Goal: Transaction & Acquisition: Purchase product/service

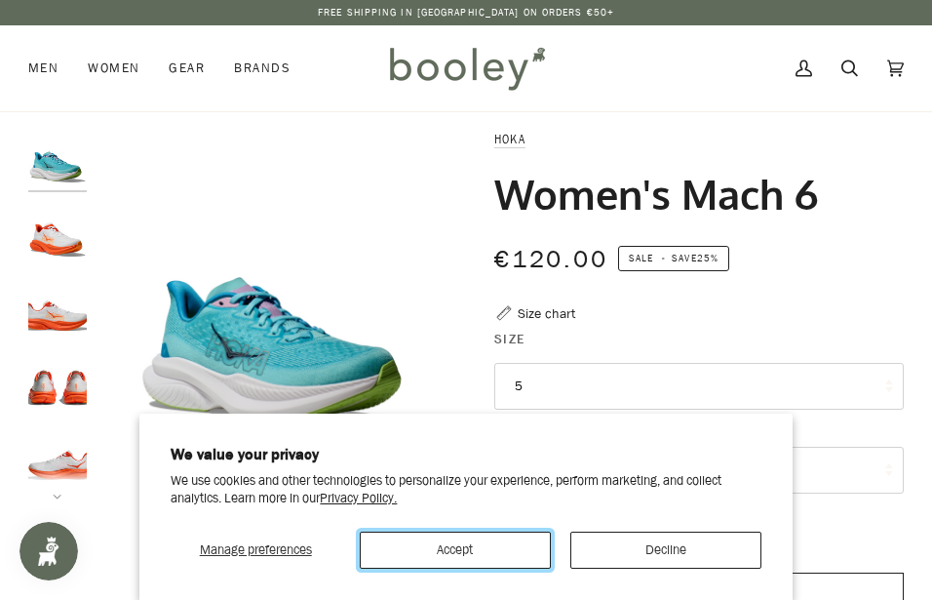
click at [468, 550] on button "Accept" at bounding box center [455, 549] width 191 height 37
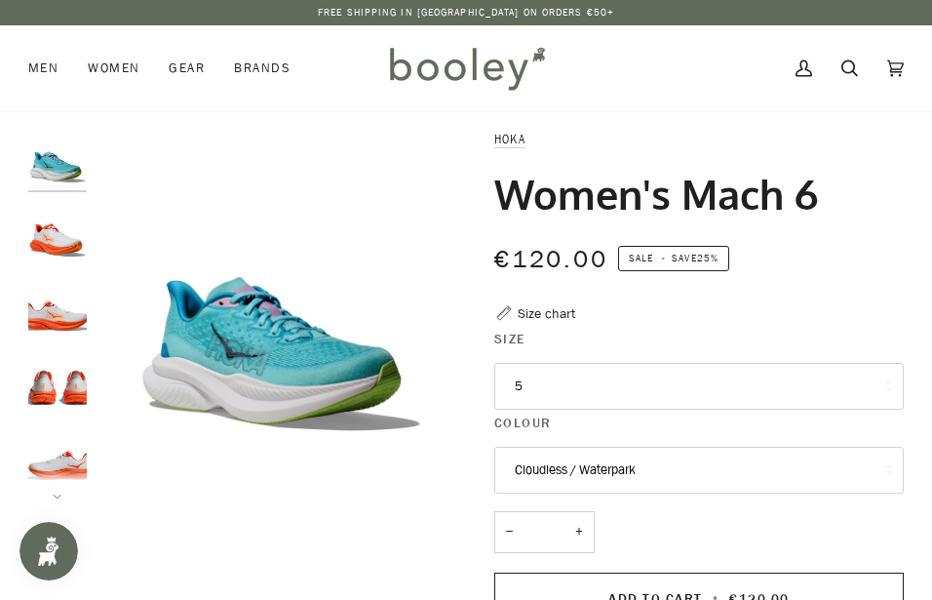
click at [572, 374] on button "5" at bounding box center [699, 386] width 410 height 47
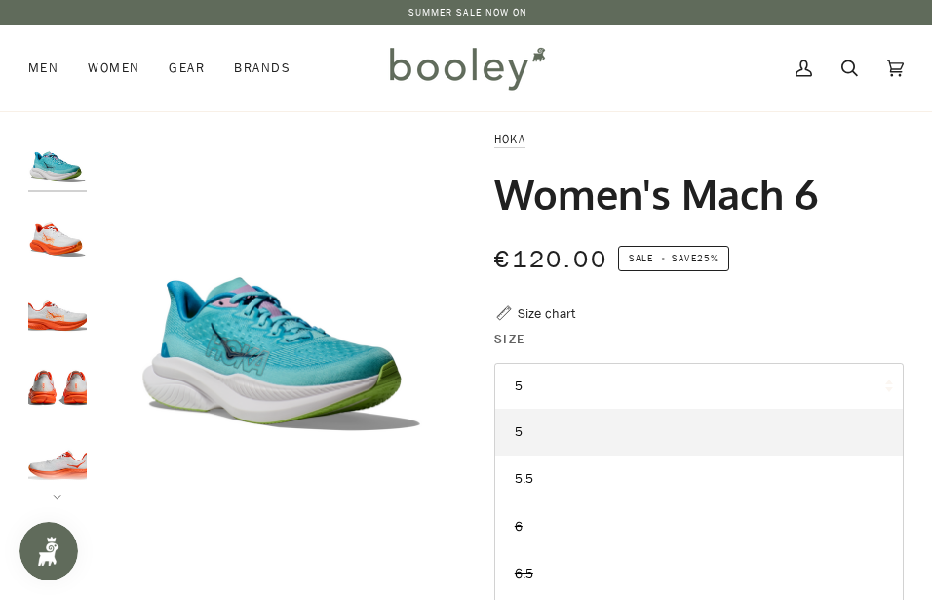
scroll to position [199, 0]
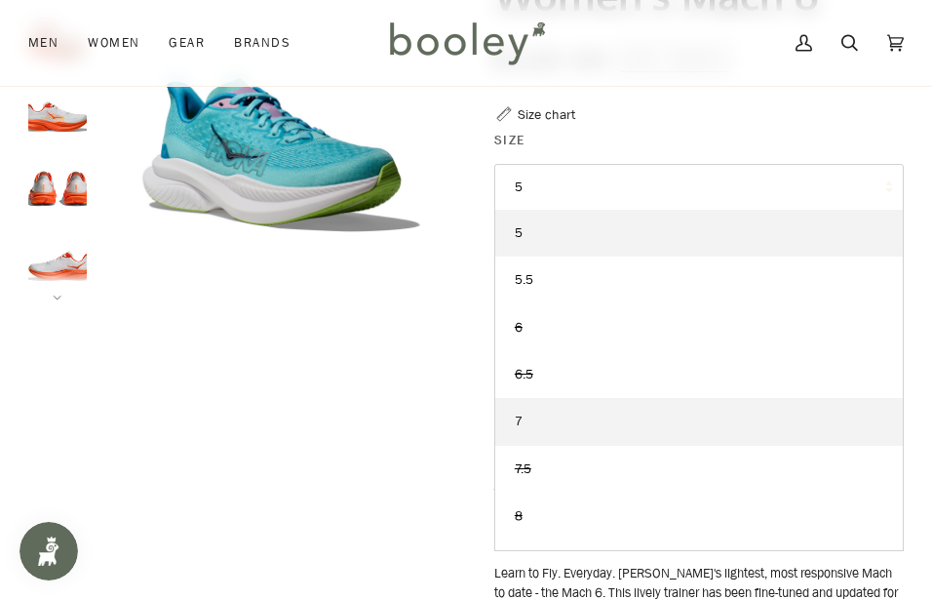
click at [537, 426] on link "7" at bounding box center [699, 421] width 408 height 47
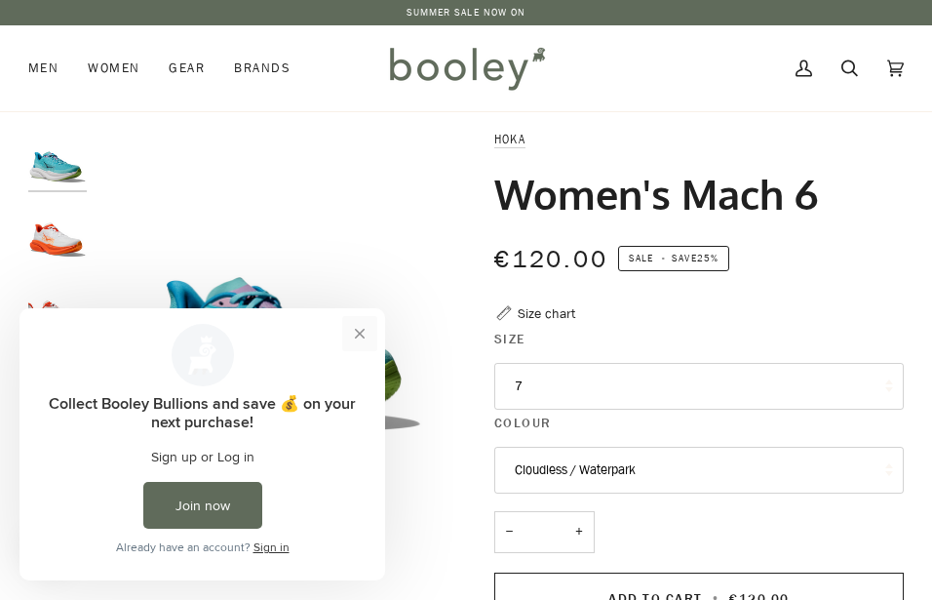
click at [359, 336] on button "Close prompt" at bounding box center [359, 333] width 35 height 35
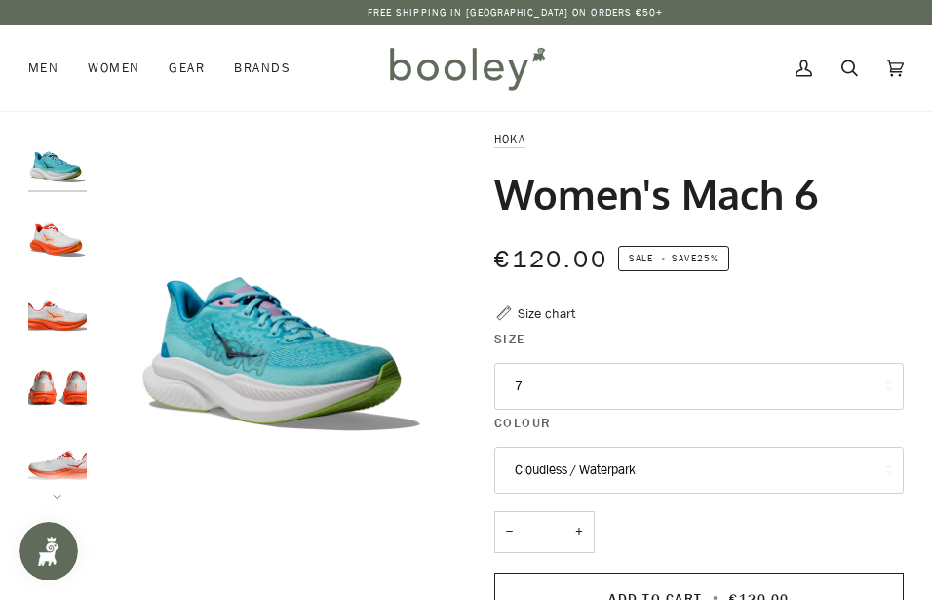
click at [69, 245] on img "Hoka Women's Mach 6 Frost / Lava - Booley Galway" at bounding box center [57, 233] width 59 height 59
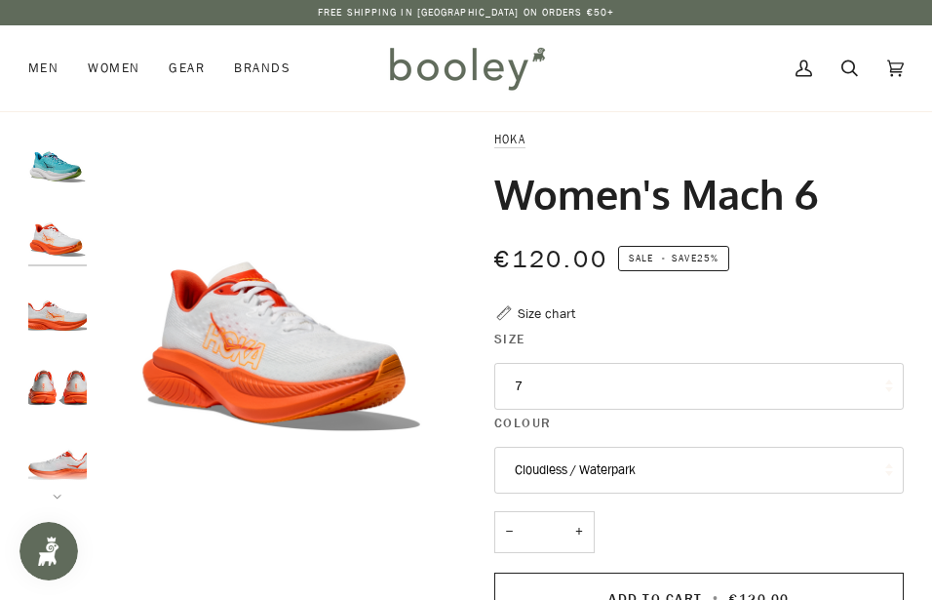
click at [55, 170] on img "Hoka Women's Mach 6 Cloudless / Waterpark - Booley Galway" at bounding box center [57, 159] width 59 height 59
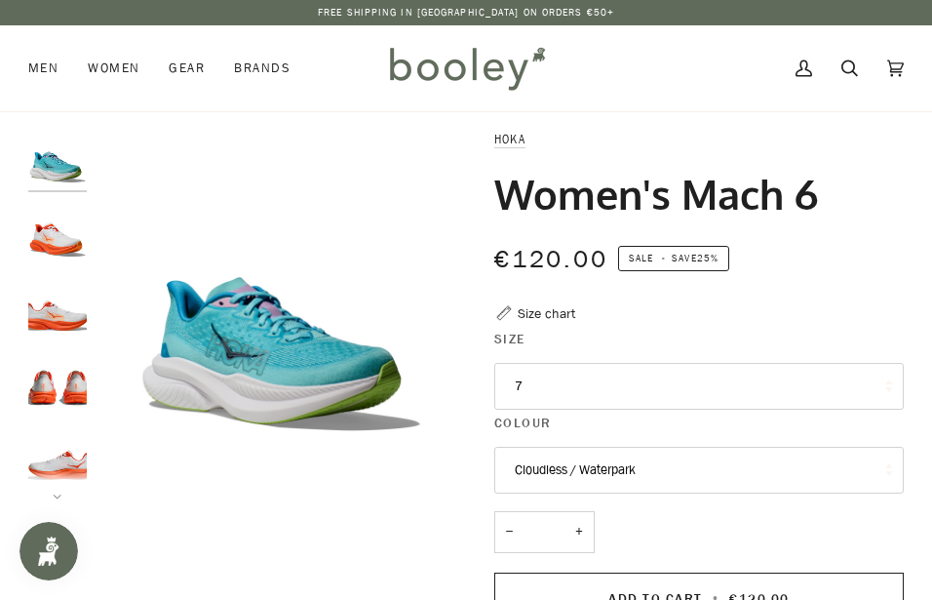
click at [55, 249] on img "Hoka Women's Mach 6 Frost / Lava - Booley Galway" at bounding box center [57, 233] width 59 height 59
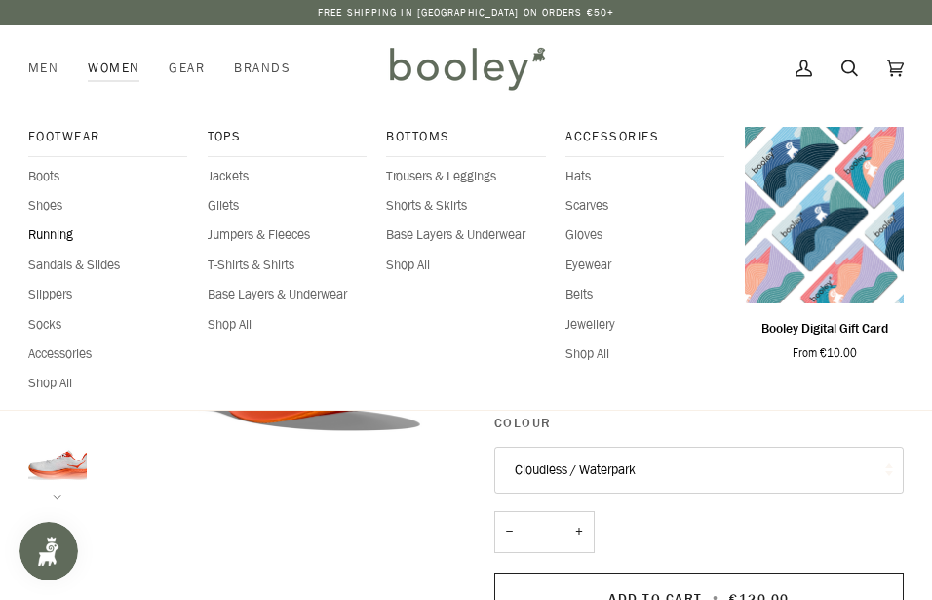
click at [45, 233] on span "Running" at bounding box center [107, 235] width 159 height 20
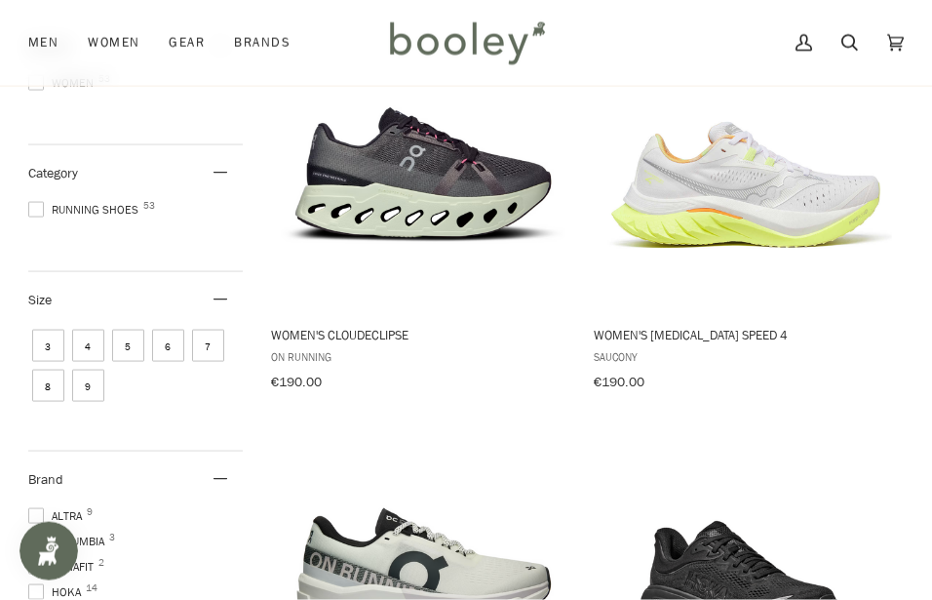
scroll to position [298, 0]
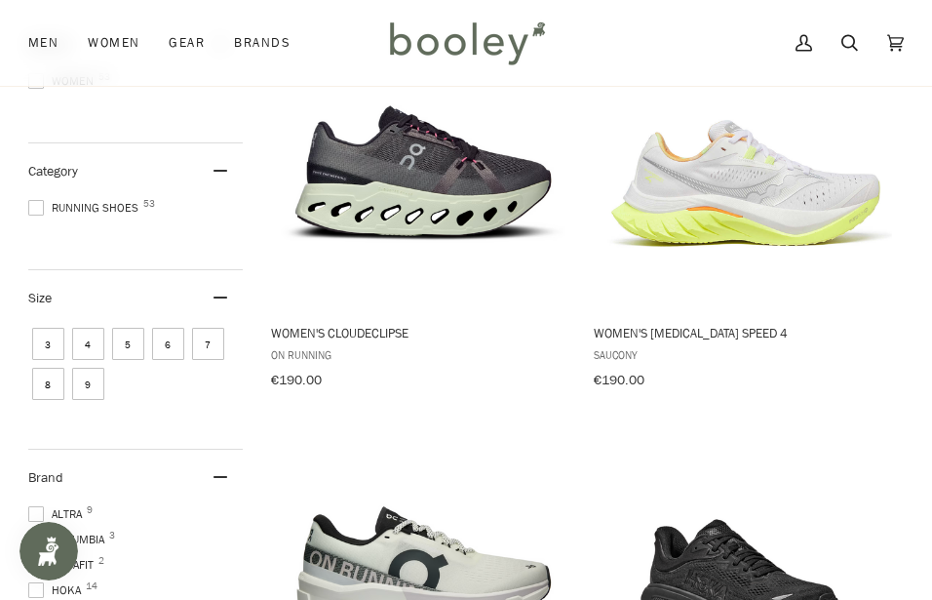
click at [212, 338] on span "7" at bounding box center [208, 344] width 32 height 32
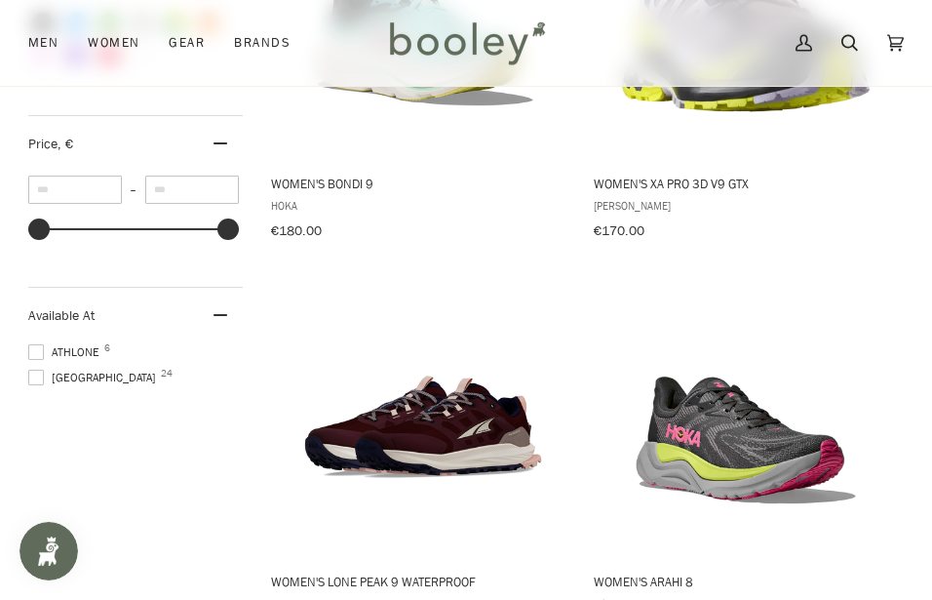
scroll to position [1271, 0]
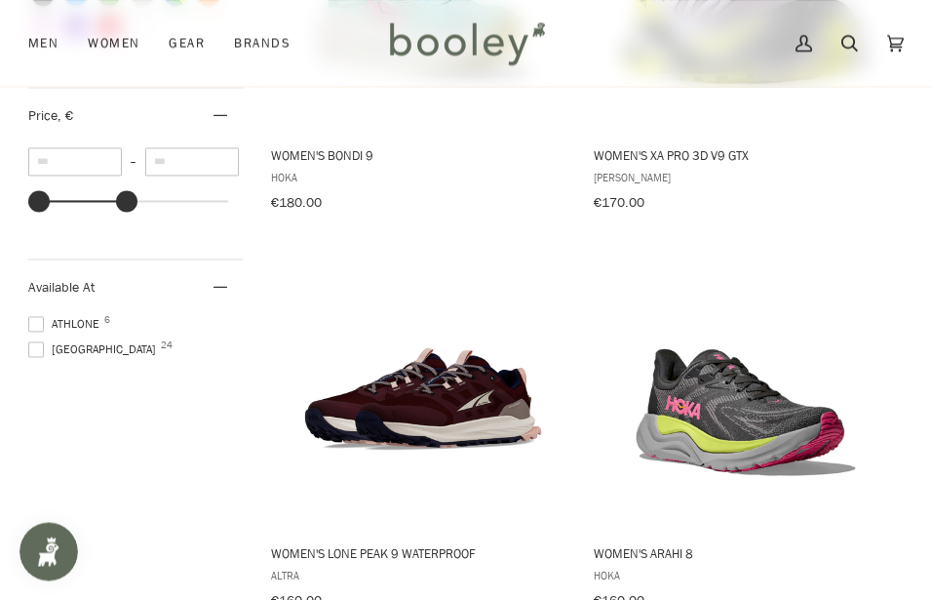
type input "***"
drag, startPoint x: 226, startPoint y: 189, endPoint x: 128, endPoint y: 183, distance: 98.7
click at [128, 190] on div at bounding box center [127, 200] width 21 height 21
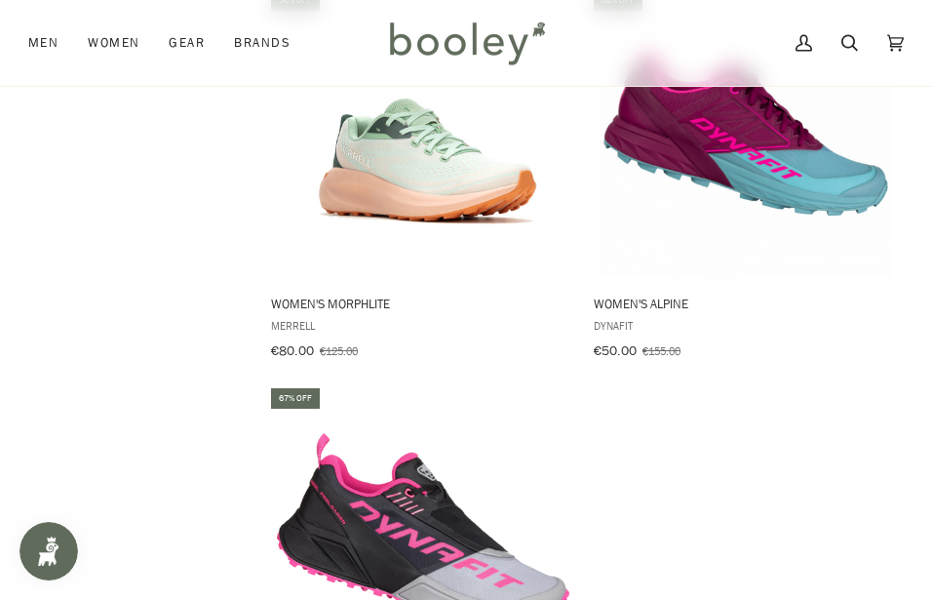
scroll to position [2089, 0]
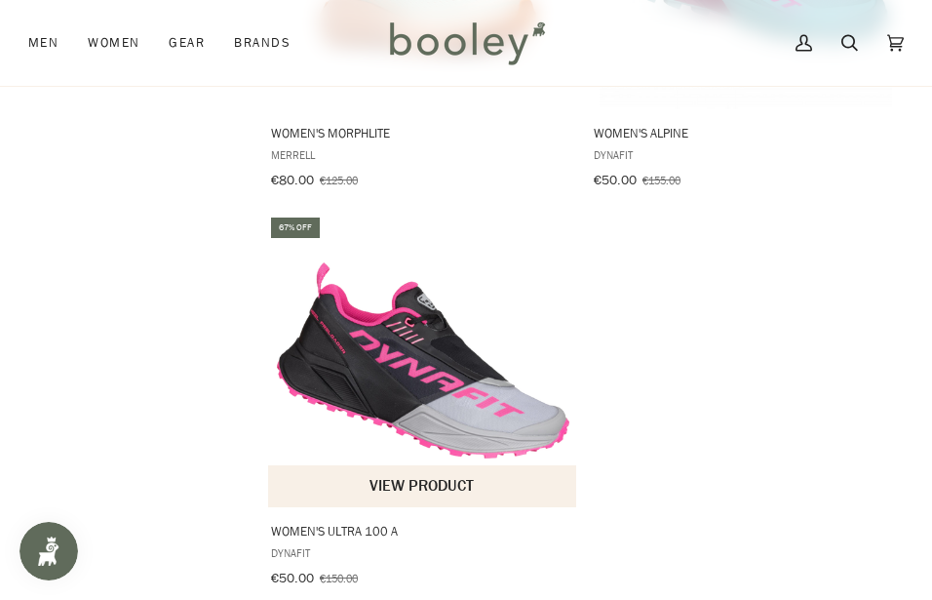
click at [472, 401] on img "Women's Ultra 100 A" at bounding box center [423, 361] width 293 height 293
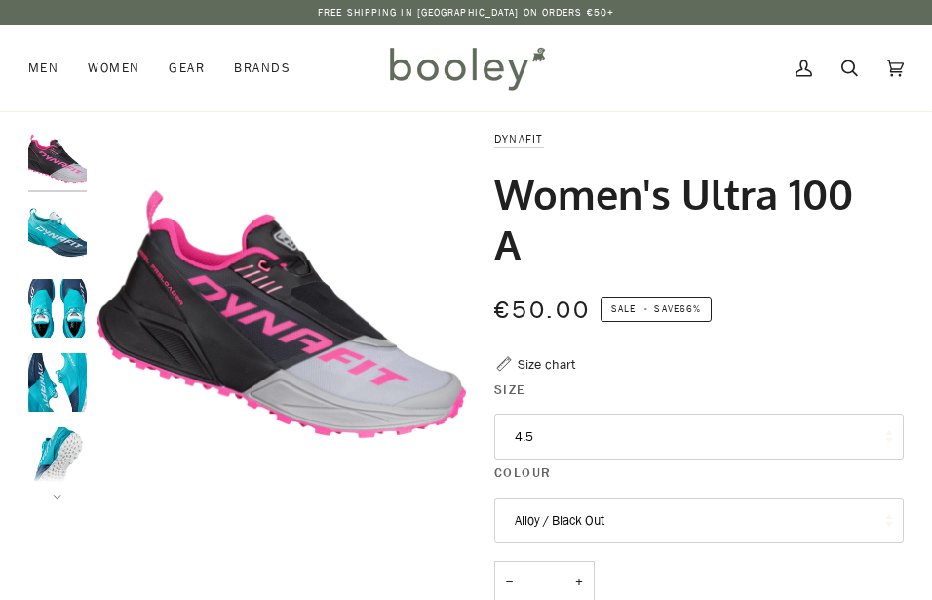
click at [632, 437] on button "4.5" at bounding box center [699, 436] width 410 height 47
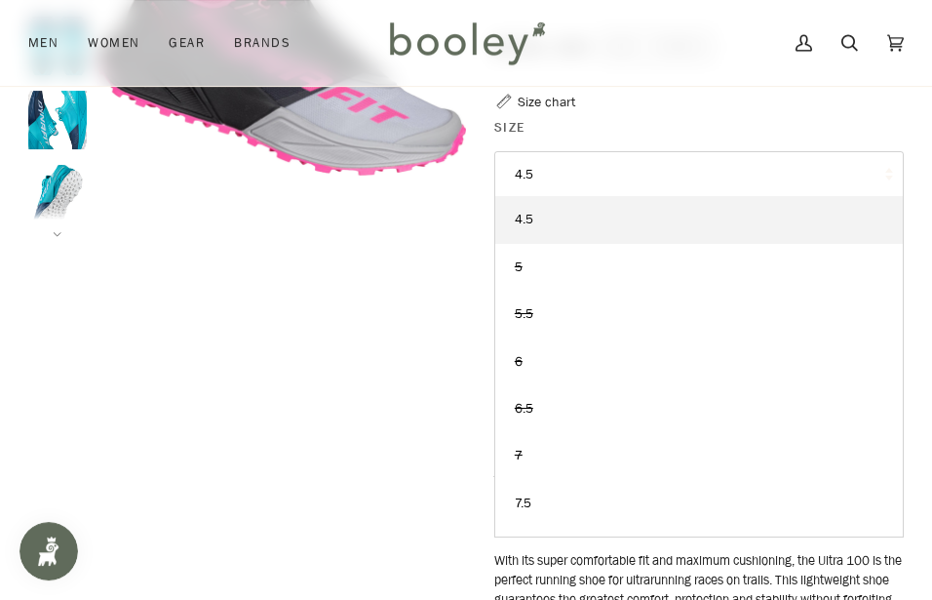
scroll to position [298, 0]
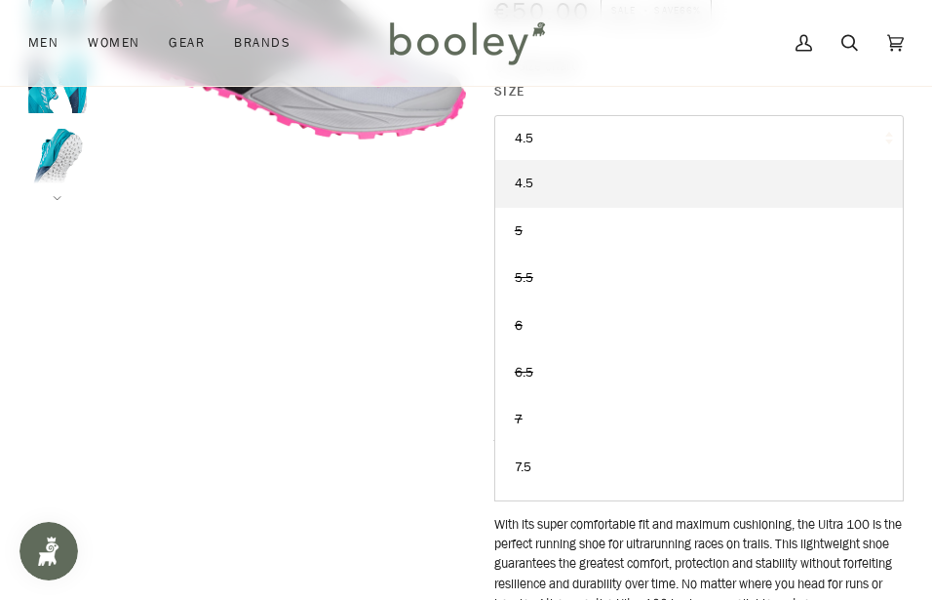
click at [444, 396] on div "Zoom Zoom" at bounding box center [466, 290] width 876 height 918
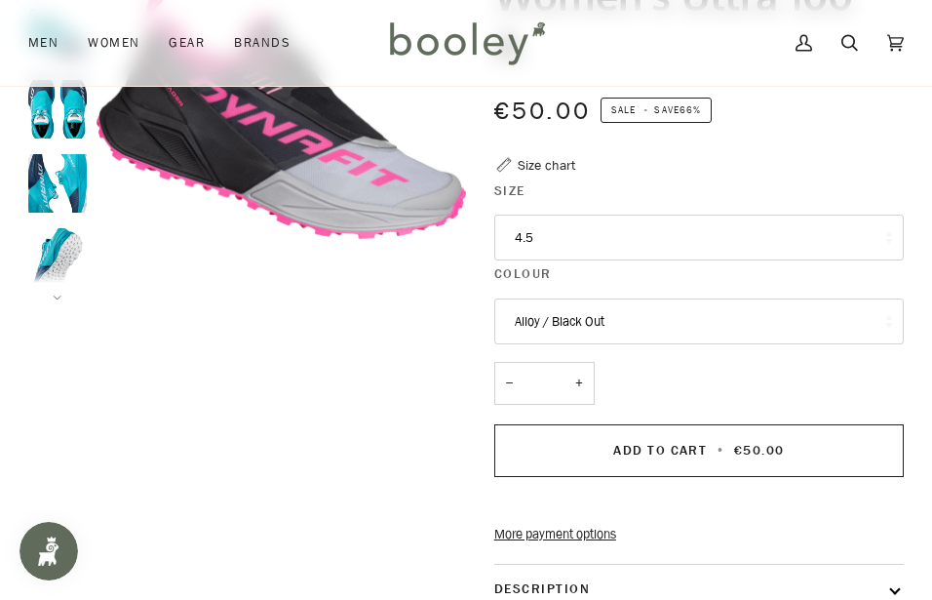
scroll to position [0, 0]
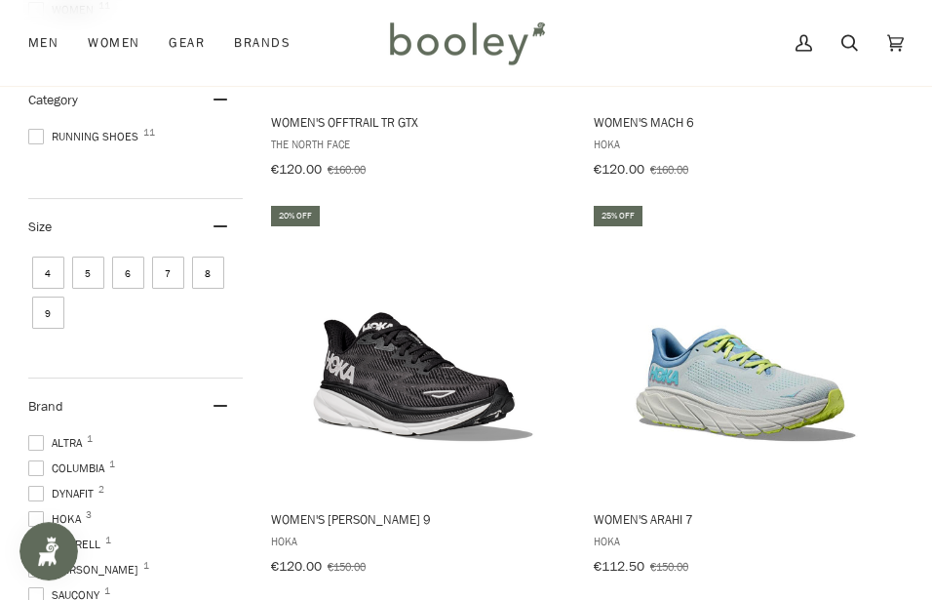
scroll to position [597, 0]
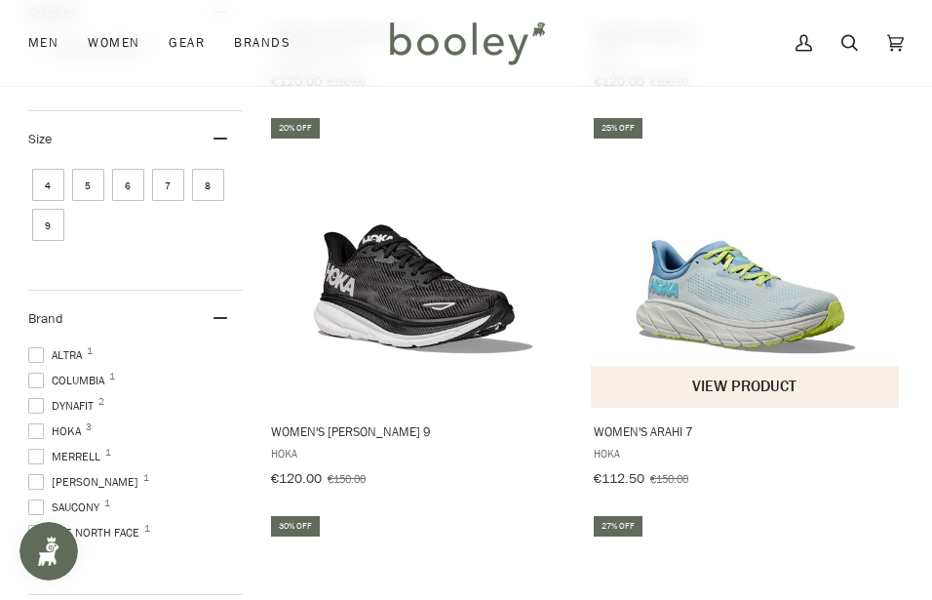
click at [730, 290] on img "Women's Arahi 7" at bounding box center [746, 261] width 293 height 293
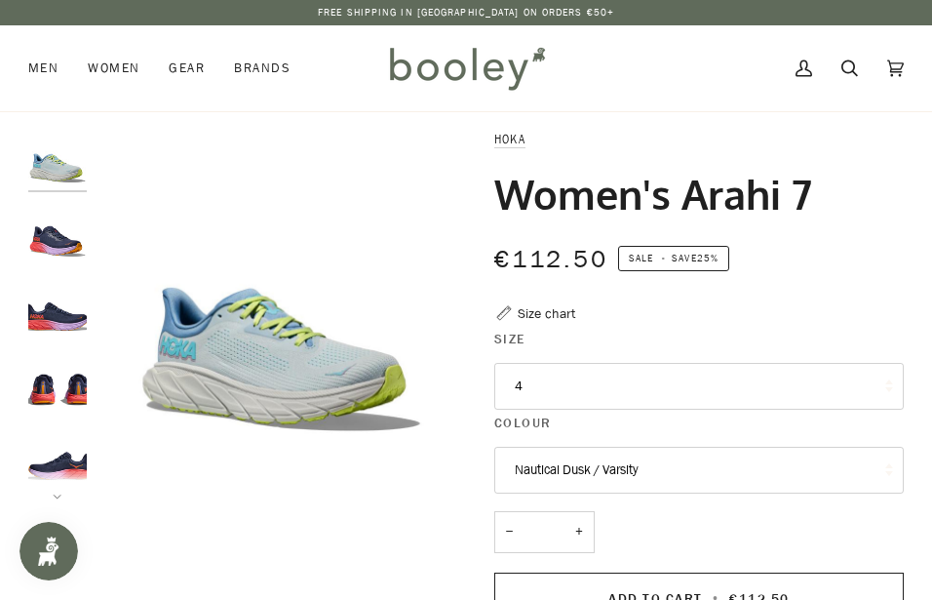
click at [571, 390] on button "4" at bounding box center [699, 386] width 410 height 47
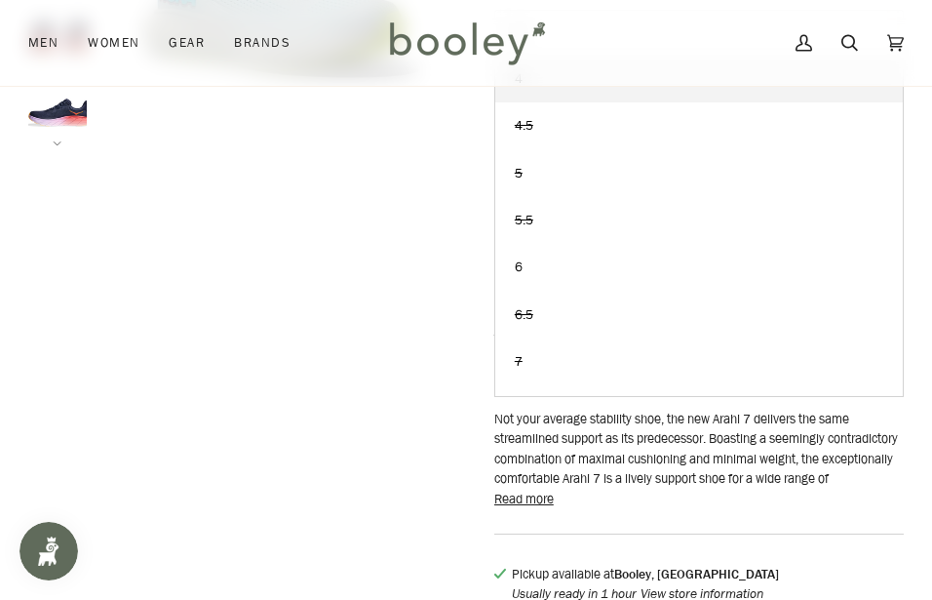
scroll to position [398, 0]
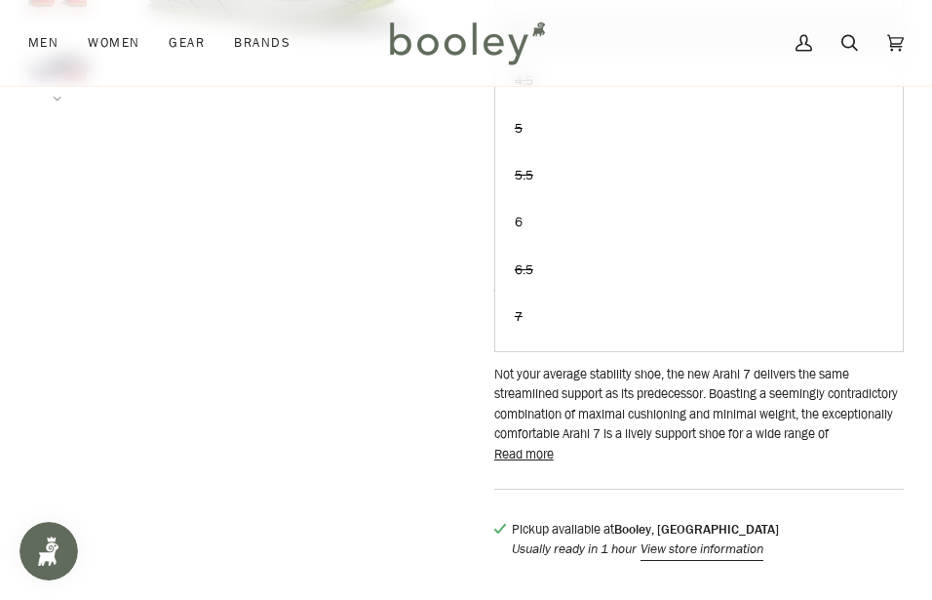
click at [294, 333] on div "Zoom" at bounding box center [466, 155] width 876 height 847
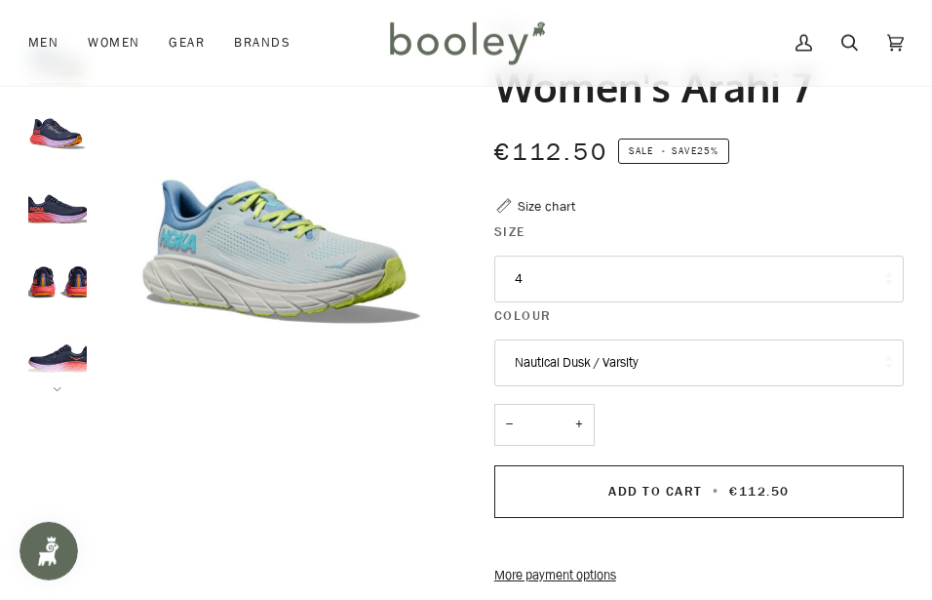
scroll to position [99, 0]
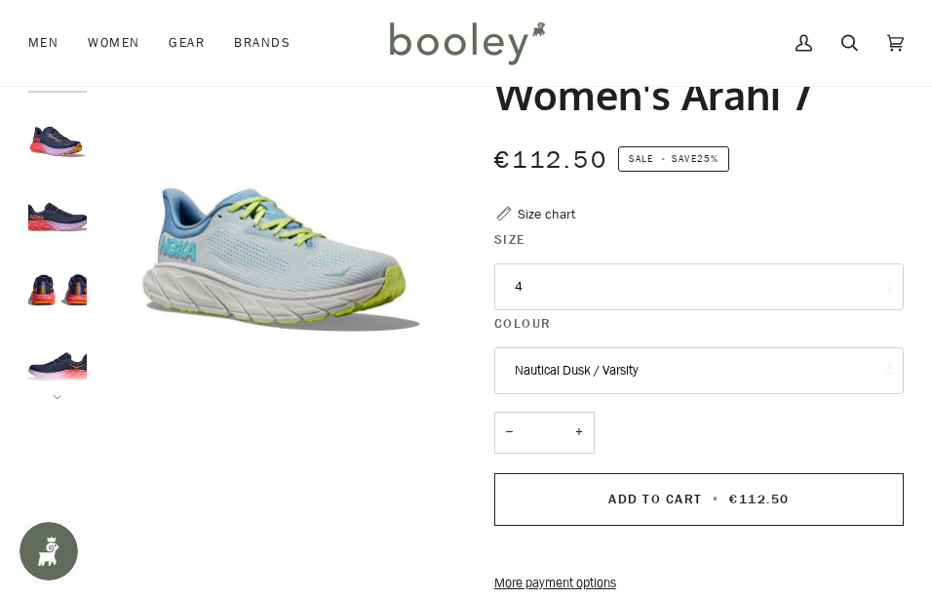
click at [52, 148] on img "Hoka Women's Arahi 7 Nautical Dusk / Varsity - Booley Galway" at bounding box center [57, 133] width 59 height 59
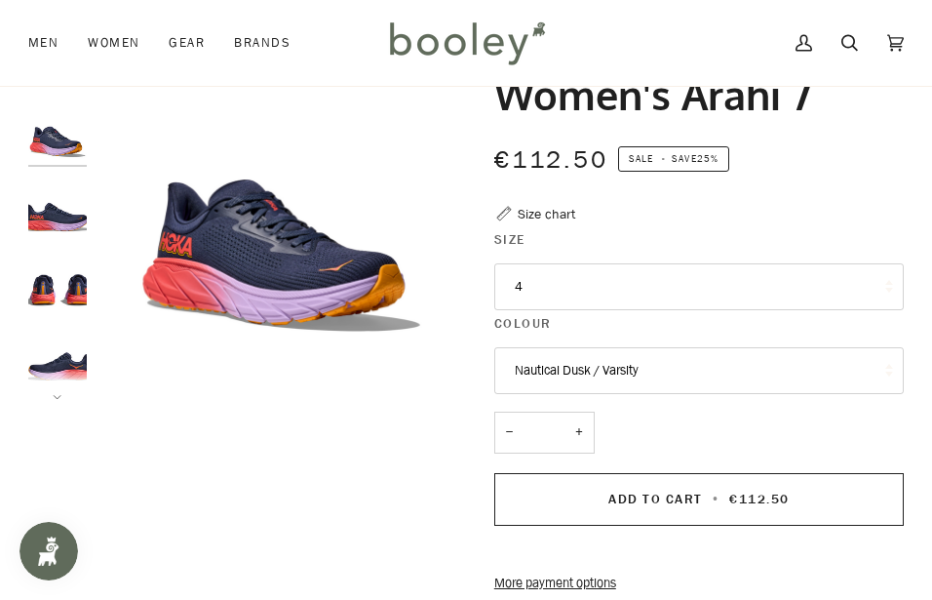
click at [563, 287] on button "4" at bounding box center [699, 286] width 410 height 47
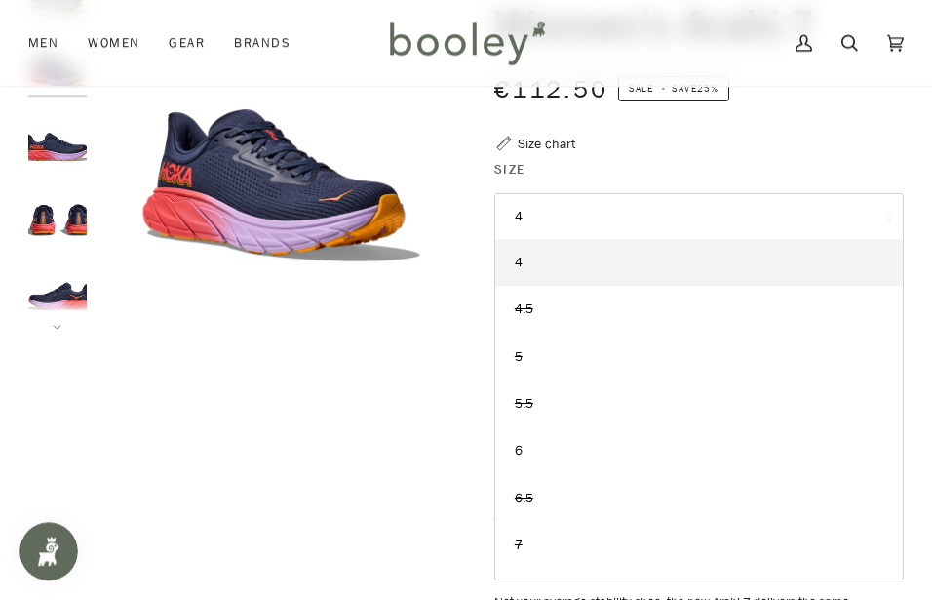
scroll to position [199, 0]
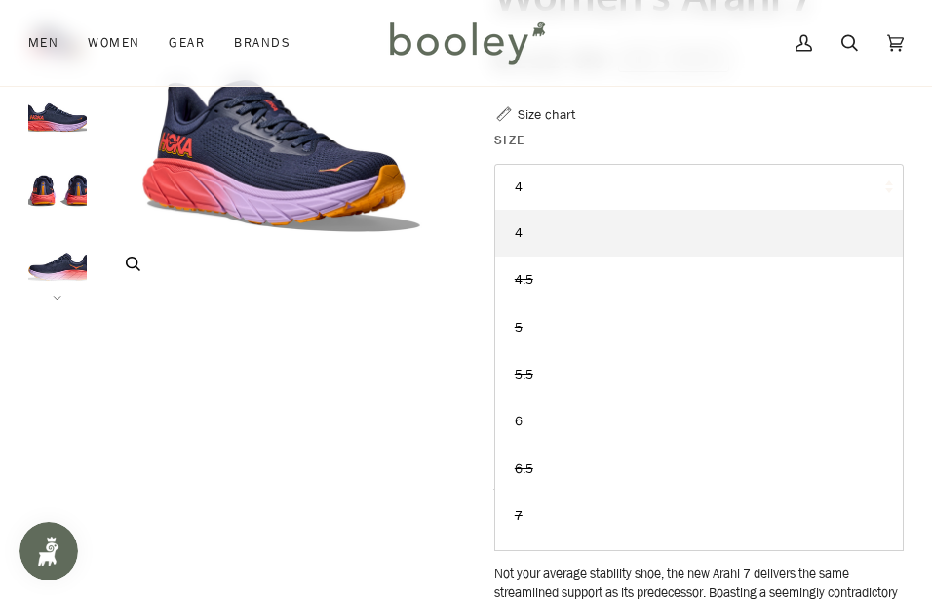
click at [353, 291] on img "Hoka Women's Arahi 7 Nautical Dusk / Varsity - Booley Galway" at bounding box center [282, 116] width 370 height 370
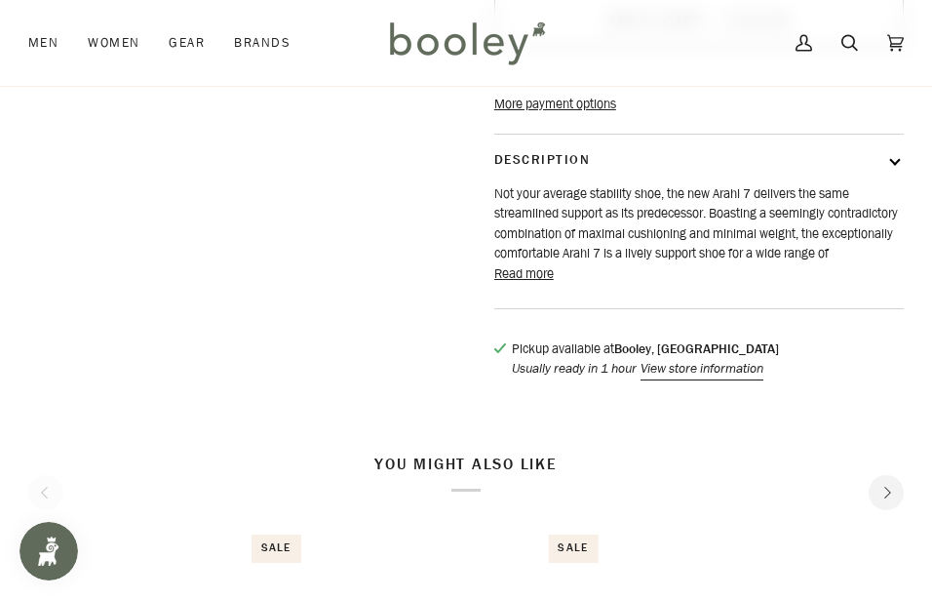
scroll to position [497, 0]
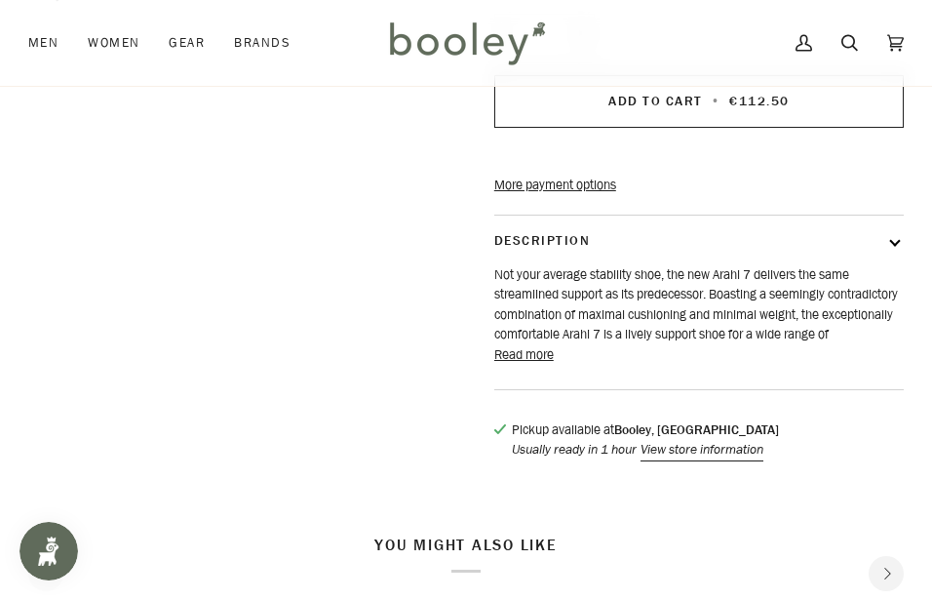
click at [545, 365] on button "Read more" at bounding box center [523, 355] width 59 height 20
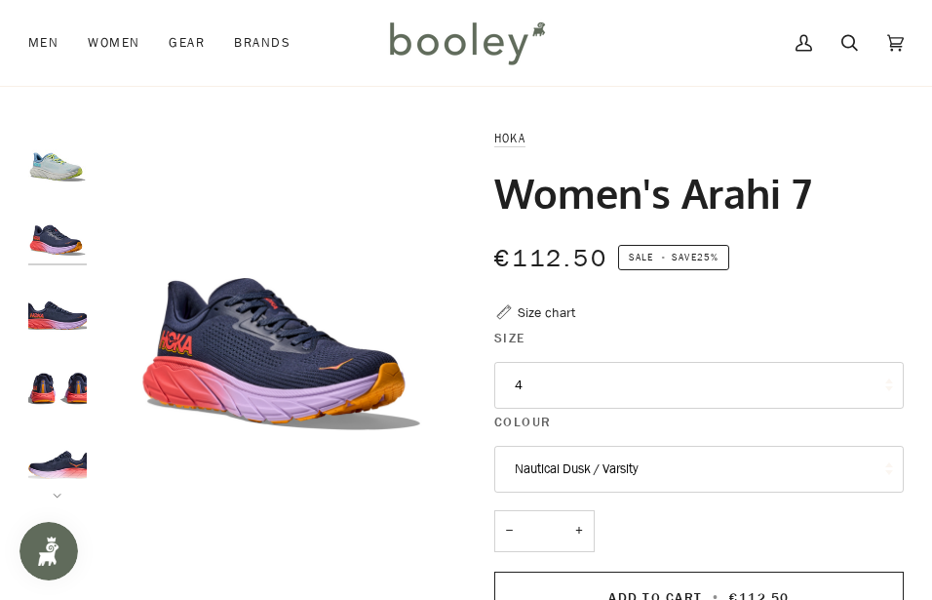
scroll to position [0, 0]
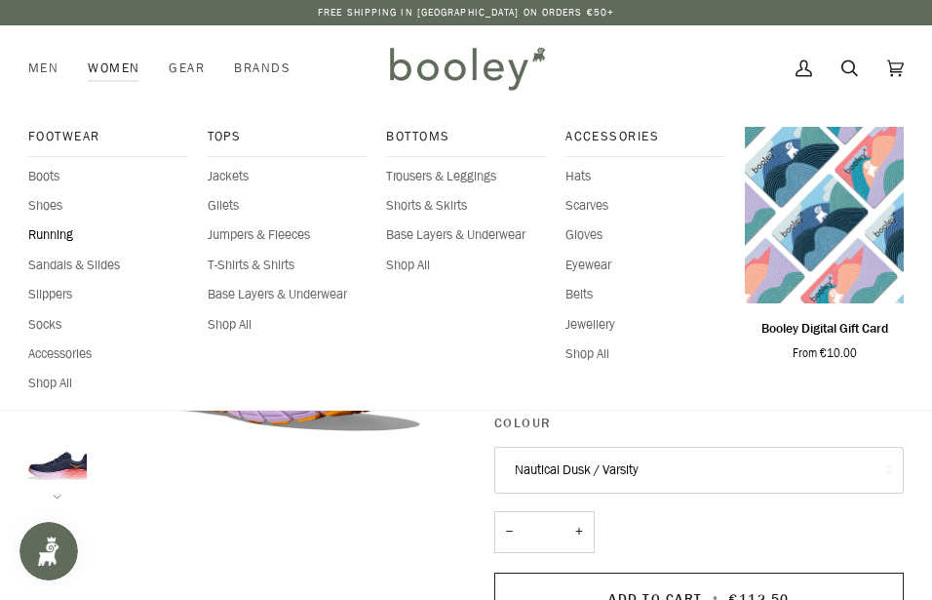
click at [64, 238] on span "Running" at bounding box center [107, 235] width 159 height 20
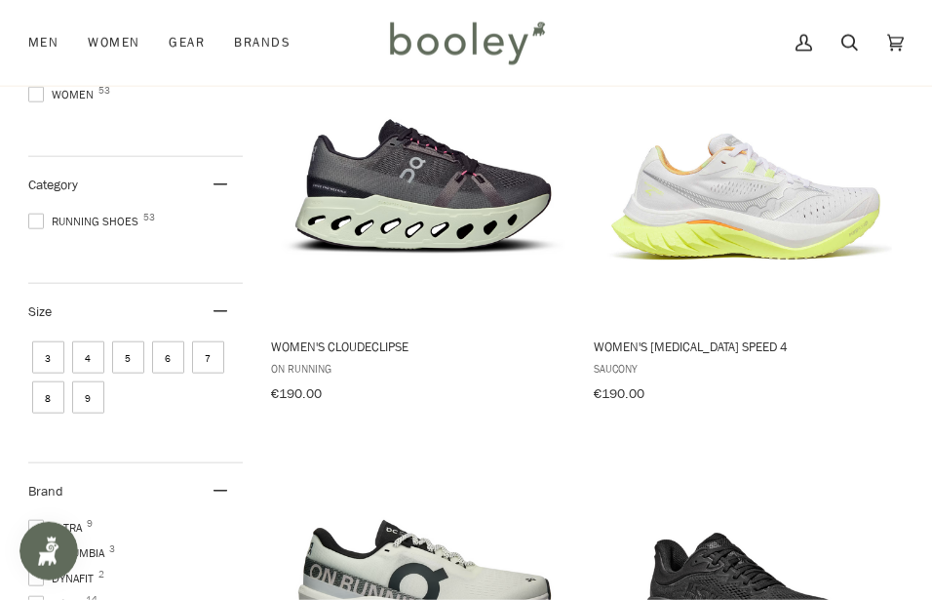
scroll to position [298, 0]
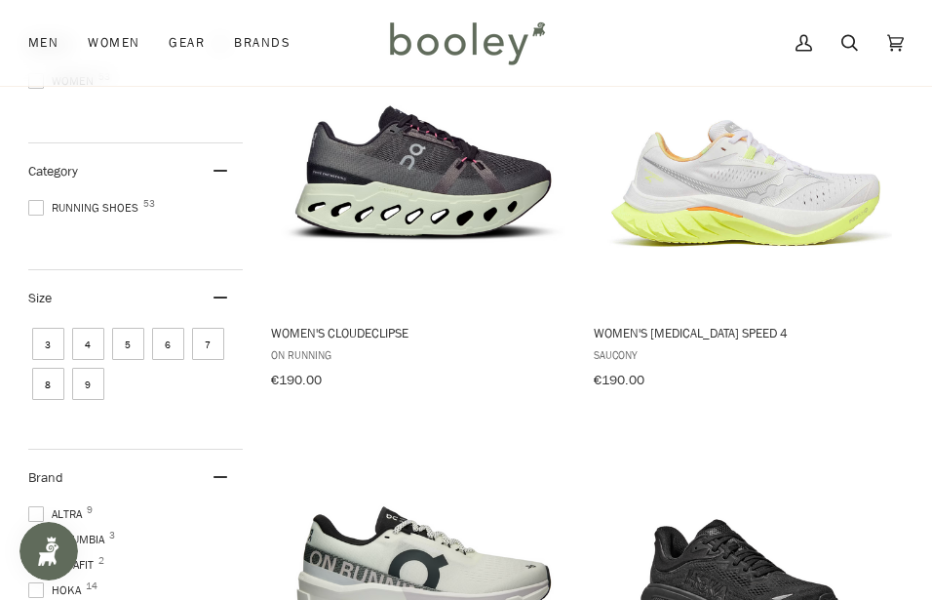
click at [205, 343] on span "7" at bounding box center [208, 344] width 32 height 32
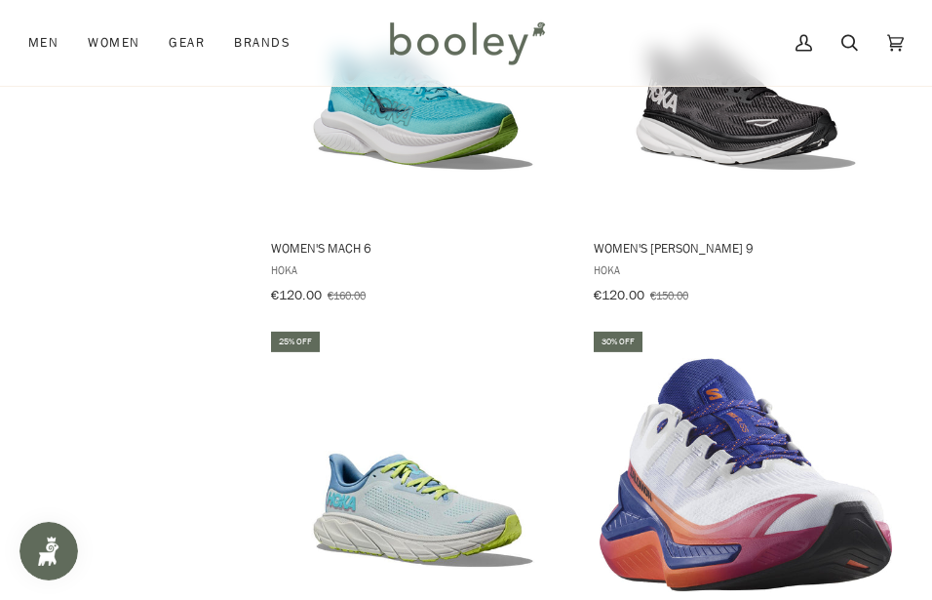
scroll to position [3183, 0]
